Goal: Navigation & Orientation: Find specific page/section

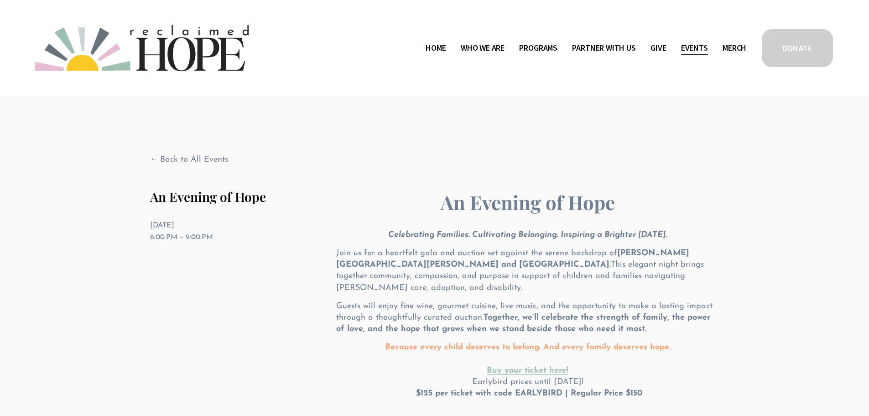
click at [219, 21] on div "Skip to Content Home Who We Are" at bounding box center [434, 48] width 869 height 96
click at [210, 40] on img at bounding box center [142, 48] width 214 height 46
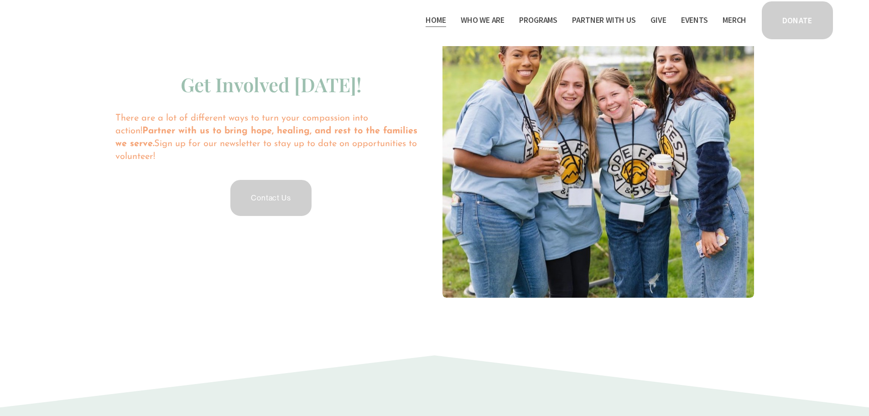
scroll to position [2062, 0]
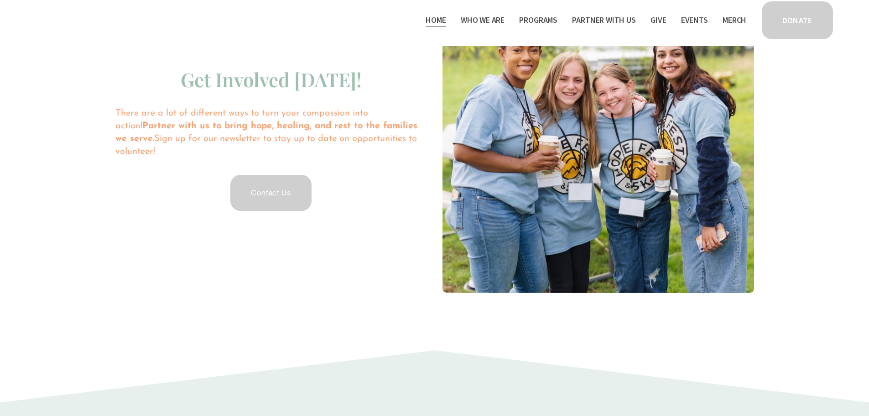
click at [310, 42] on div "Skip to Content Home Who We Are" at bounding box center [434, 23] width 869 height 46
click at [330, 37] on div "Home Who We Are Staff & Board" at bounding box center [435, 20] width 800 height 41
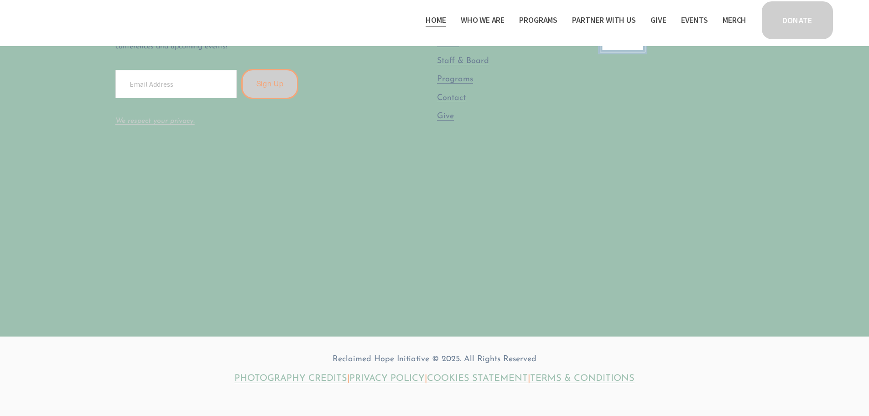
scroll to position [2828, 0]
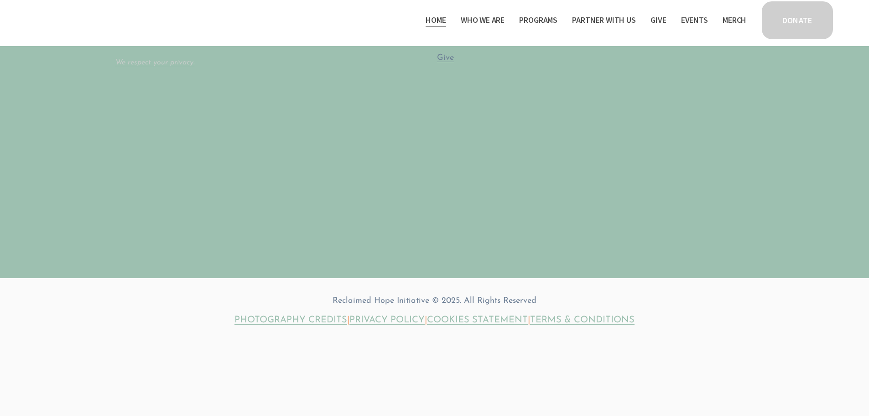
click at [305, 314] on link "PHOTOGRAPHY CREDITS" at bounding box center [290, 319] width 113 height 13
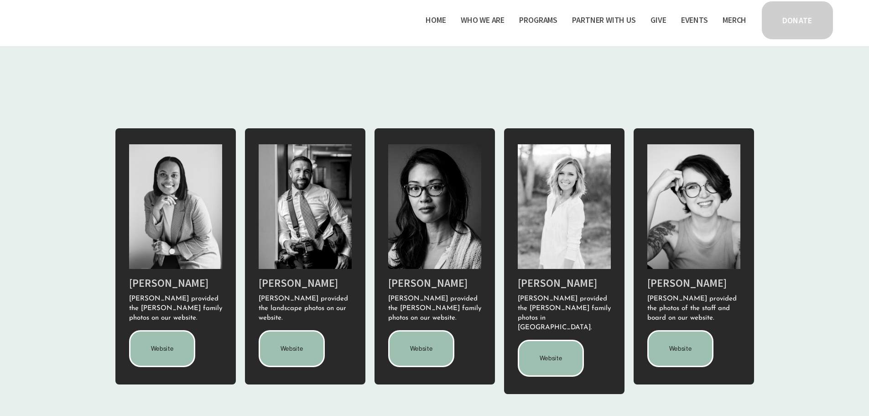
scroll to position [128, 0]
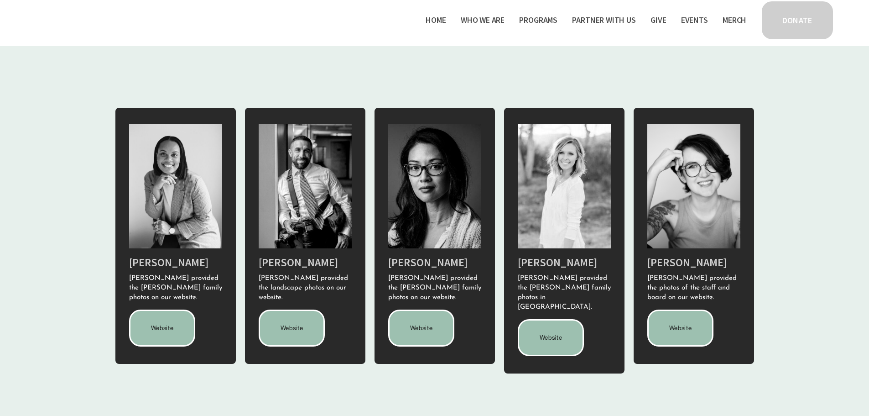
click at [162, 313] on link "Website" at bounding box center [162, 327] width 67 height 37
click at [295, 325] on link "Website" at bounding box center [292, 327] width 67 height 37
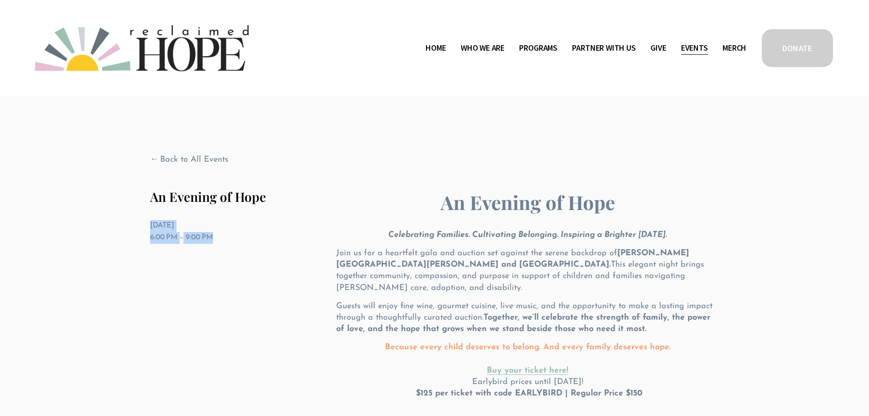
drag, startPoint x: 234, startPoint y: 236, endPoint x: 143, endPoint y: 223, distance: 92.2
click at [143, 223] on div "Back to All Events An Evening of Hope Thursday, September 18, 2025 6:00 PM 9:00…" at bounding box center [434, 306] width 639 height 418
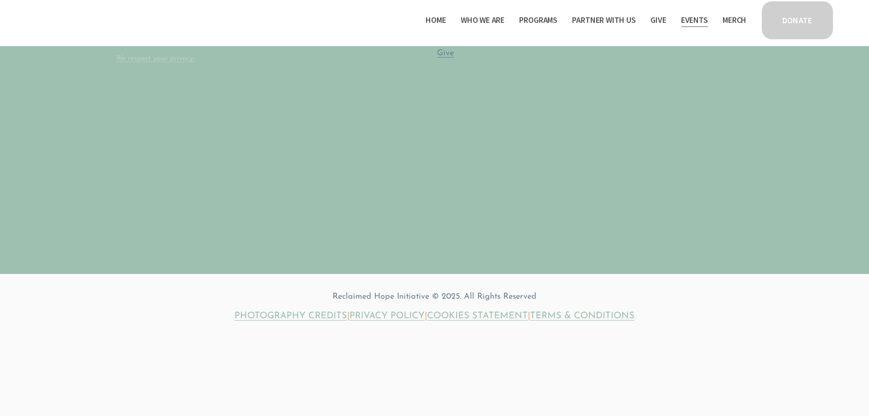
scroll to position [616, 0]
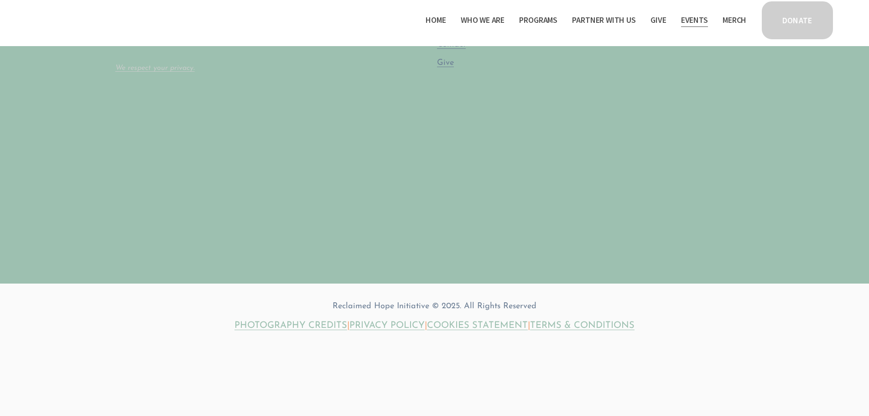
click at [296, 319] on link "PHOTOGRAPHY CREDITS" at bounding box center [290, 325] width 113 height 13
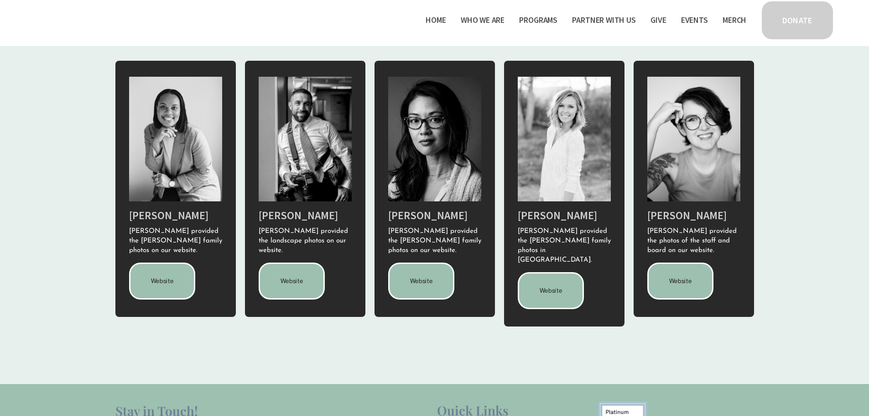
scroll to position [177, 0]
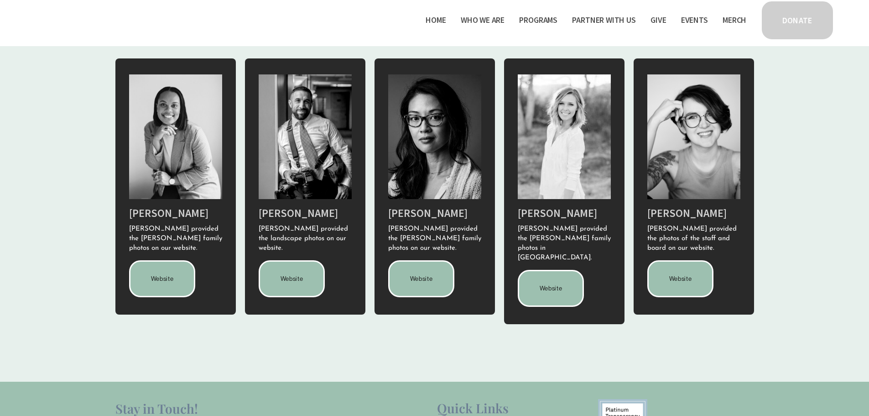
click at [292, 281] on link "Website" at bounding box center [292, 278] width 67 height 37
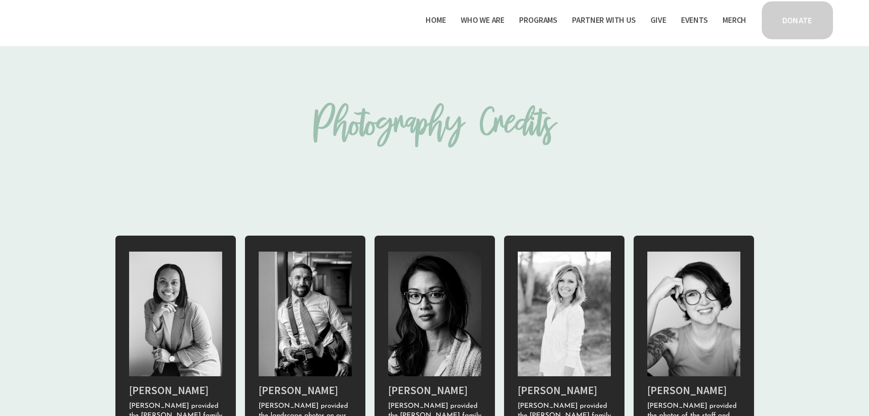
scroll to position [177, 0]
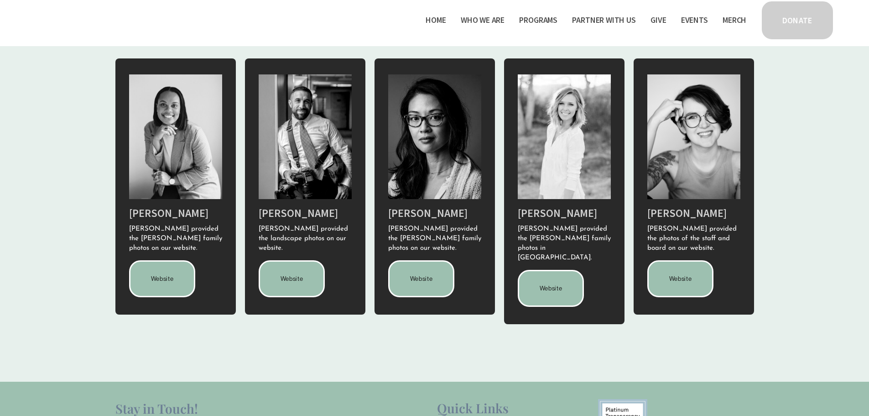
drag, startPoint x: 436, startPoint y: 275, endPoint x: 418, endPoint y: 271, distance: 17.8
click at [418, 271] on link "Website" at bounding box center [421, 278] width 67 height 37
